Goal: Information Seeking & Learning: Learn about a topic

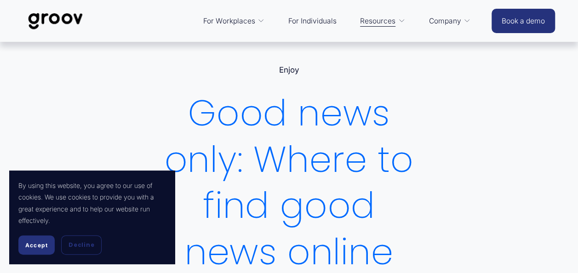
click at [31, 247] on span "Accept" at bounding box center [36, 245] width 23 height 7
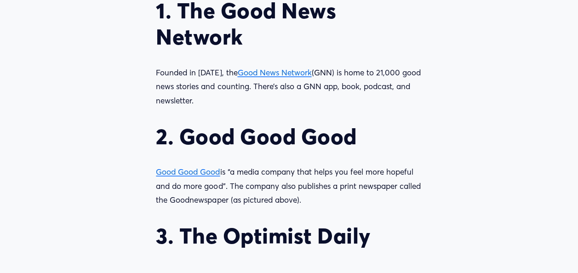
scroll to position [846, 0]
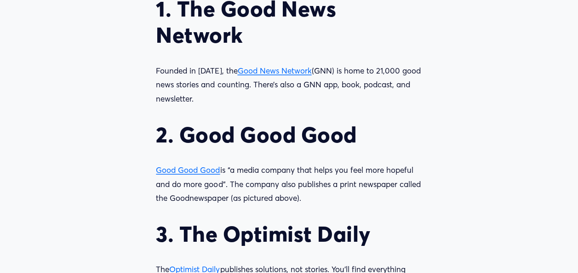
click at [292, 70] on span "Good News Network" at bounding box center [274, 70] width 74 height 10
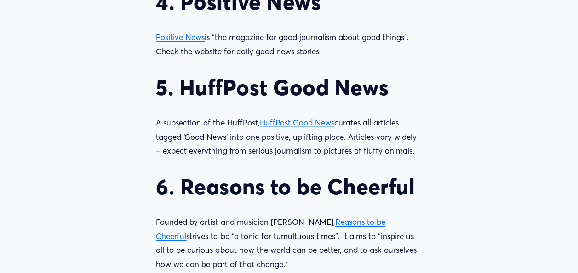
scroll to position [1269, 0]
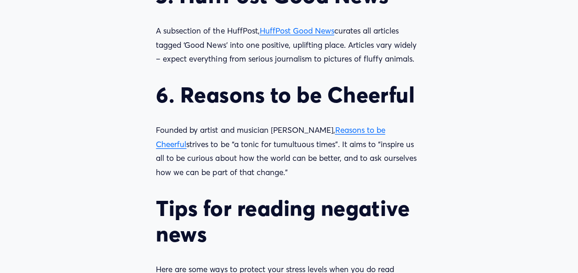
click at [363, 134] on span "Reasons to be Cheerful" at bounding box center [270, 137] width 229 height 24
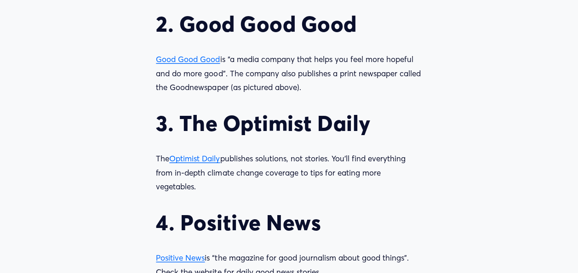
scroll to position [974, 0]
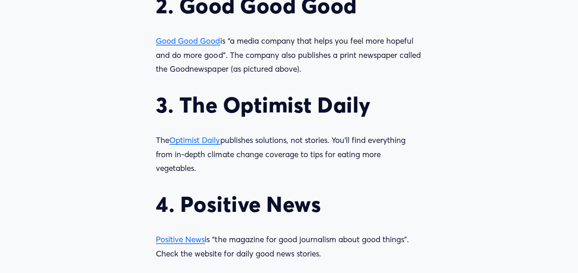
click at [211, 143] on span "Optimist Daily" at bounding box center [194, 140] width 51 height 10
